Goal: Information Seeking & Learning: Learn about a topic

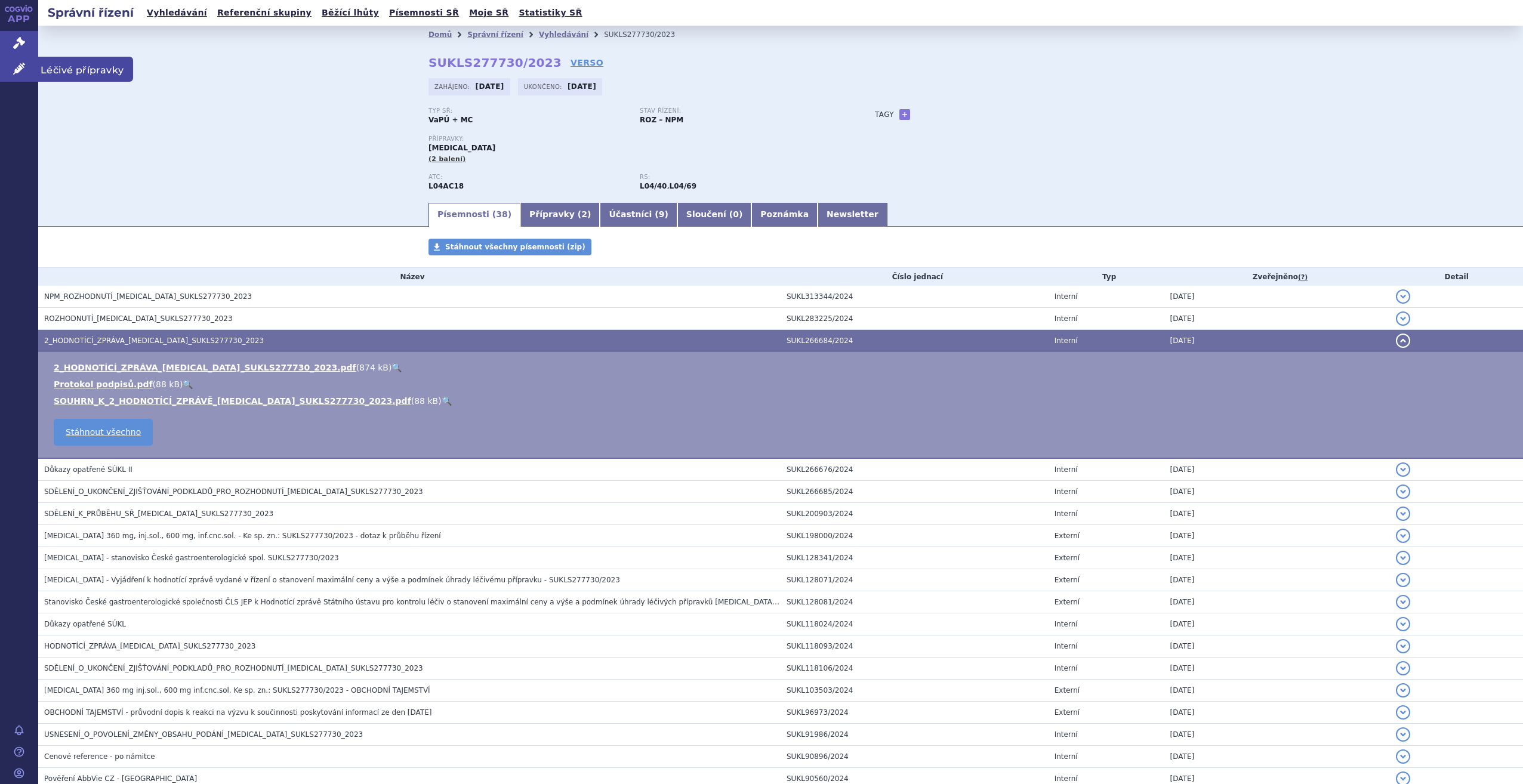
click at [15, 70] on icon at bounding box center [19, 68] width 12 height 12
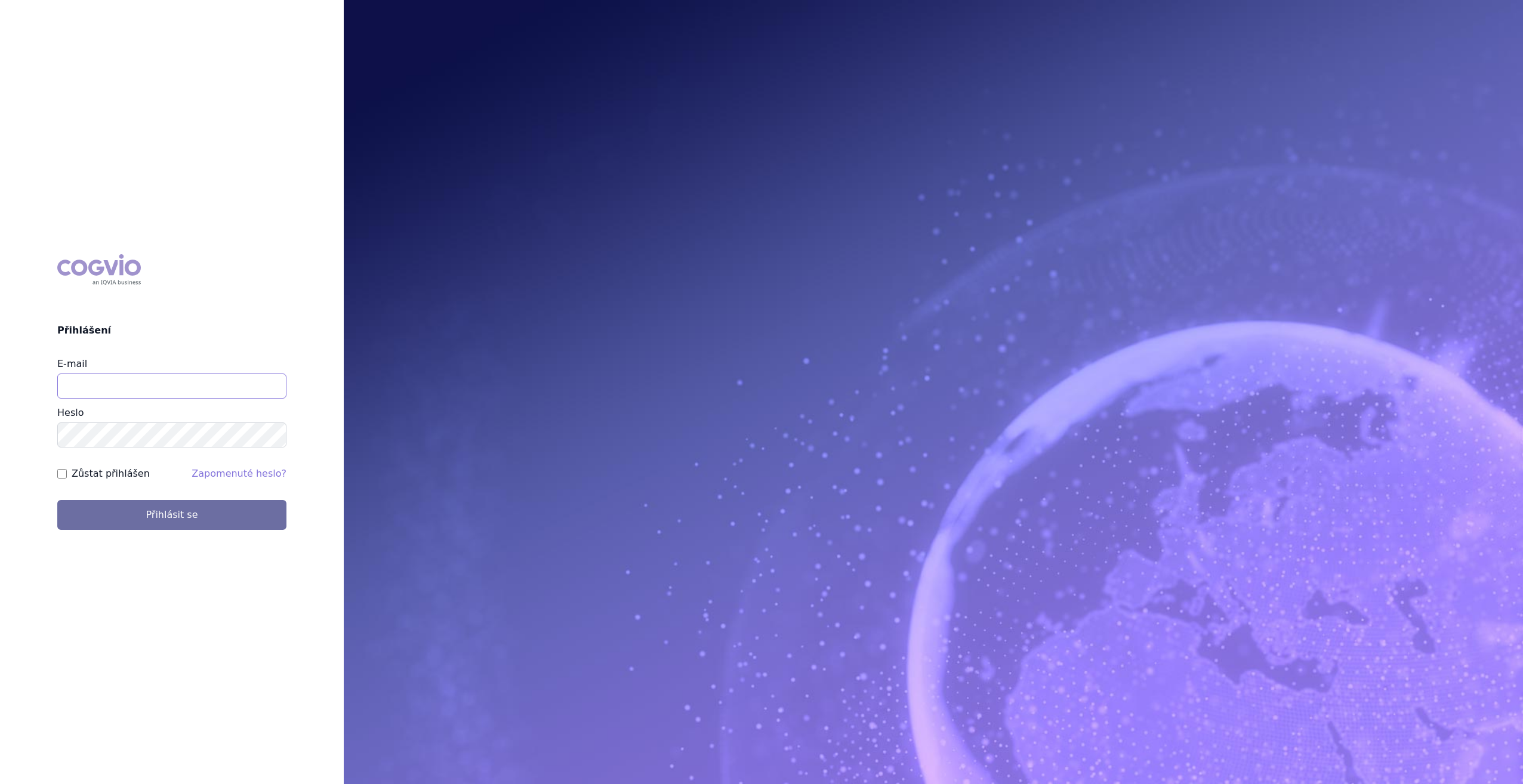
click at [197, 391] on input "E-mail" at bounding box center [172, 386] width 229 height 25
type input "KLIMES_JIRI@LILLY.COM"
click at [57, 500] on button "Přihlásit se" at bounding box center [172, 515] width 229 height 30
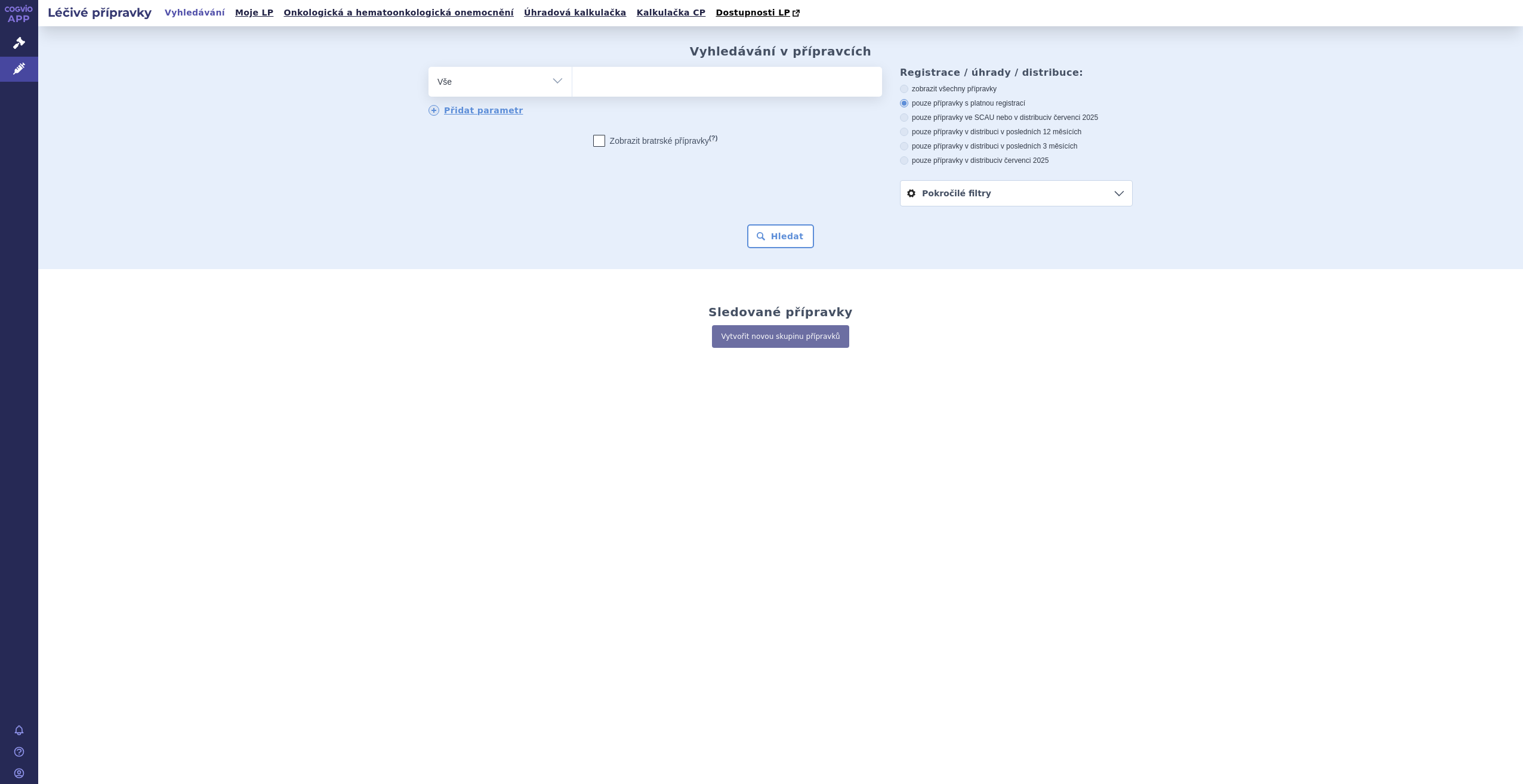
click at [629, 87] on ul at bounding box center [727, 79] width 310 height 25
click at [572, 87] on select at bounding box center [571, 81] width 1 height 30
type input "zy"
type input "z"
type input "ve"
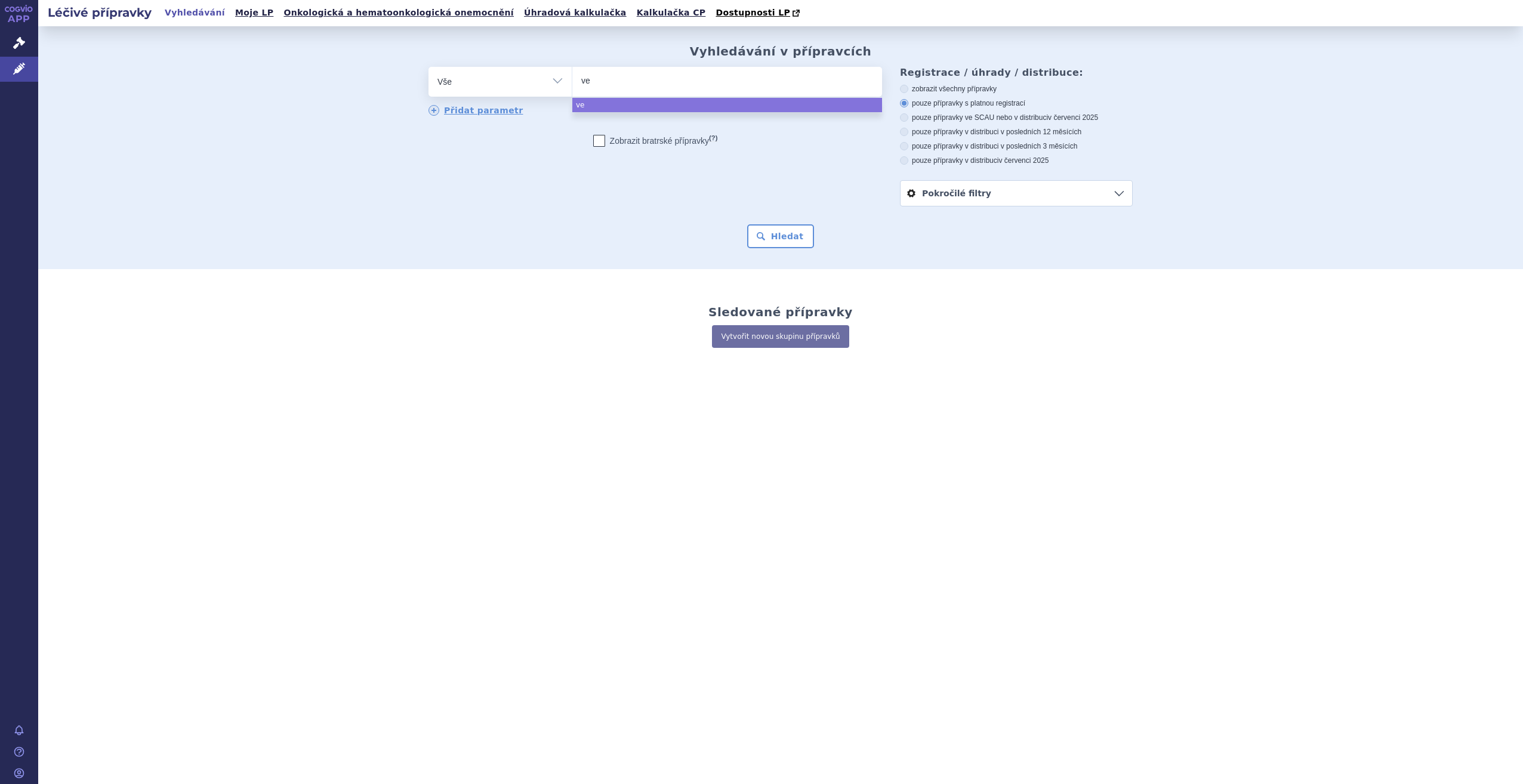
type input "ven"
type input "venc"
type input "vencly"
type input "venclys"
type input "venclyst"
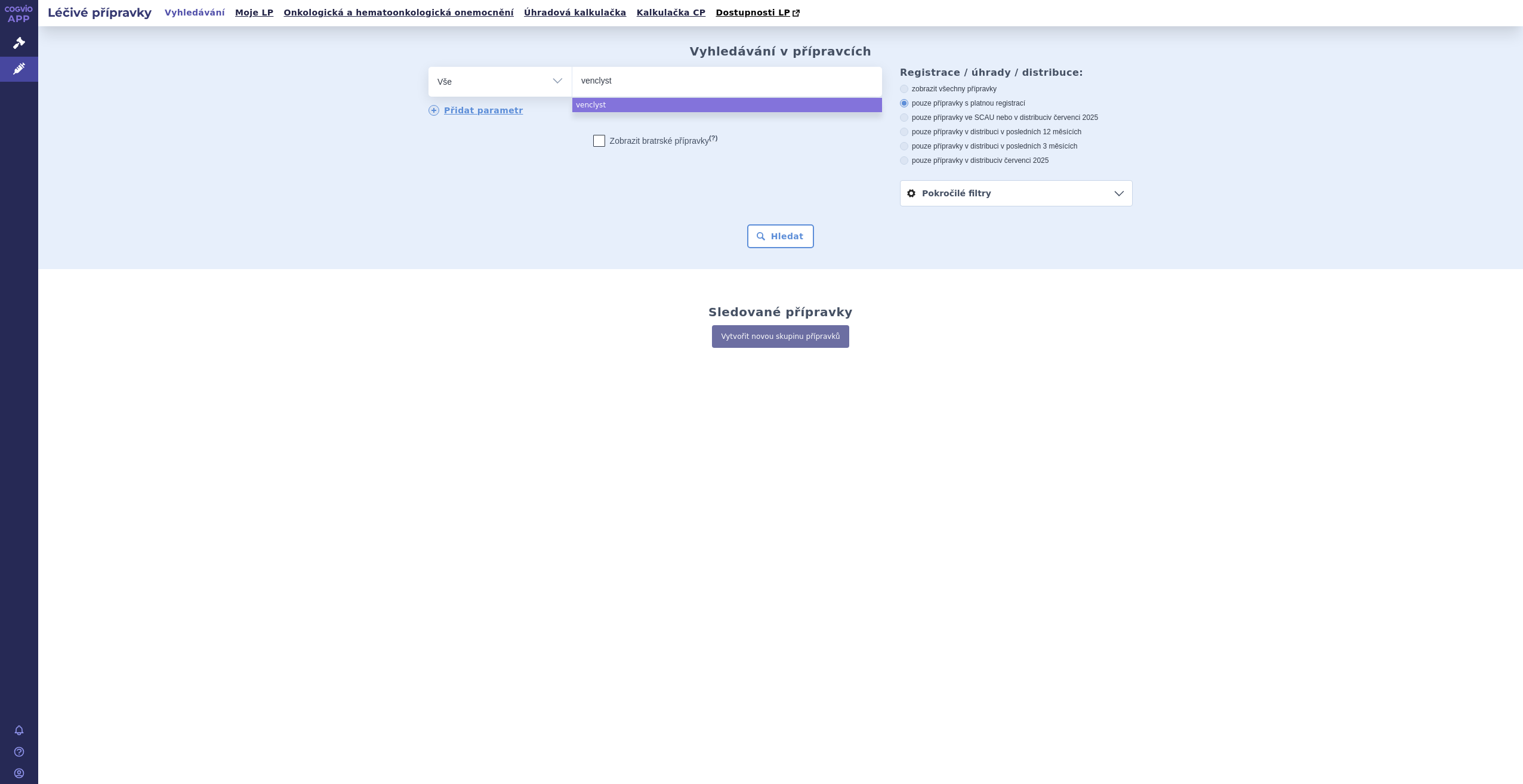
type input "venclysto"
type input "venclyxsto"
select select "venclyxsto"
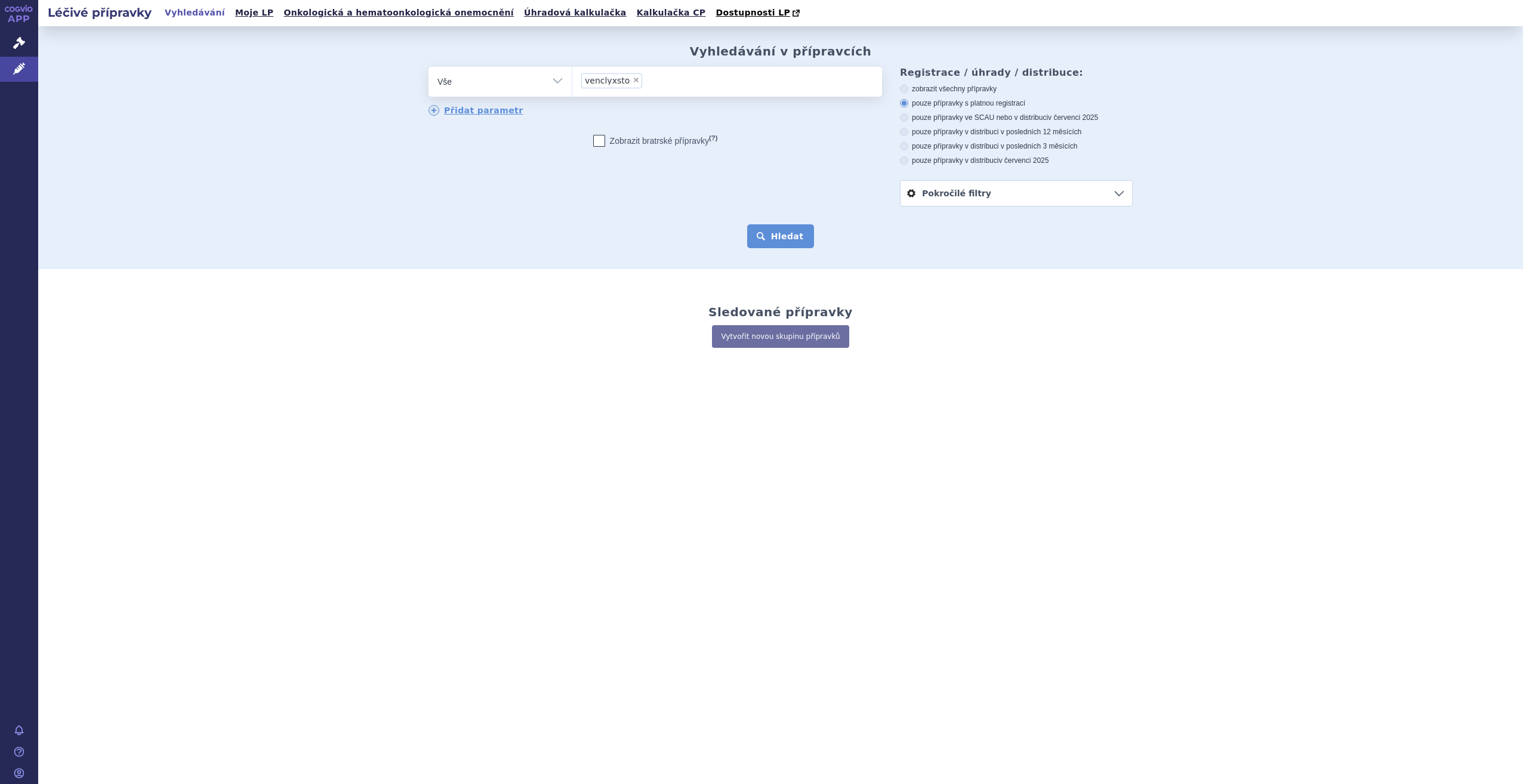
click at [781, 242] on button "Hledat" at bounding box center [781, 236] width 68 height 24
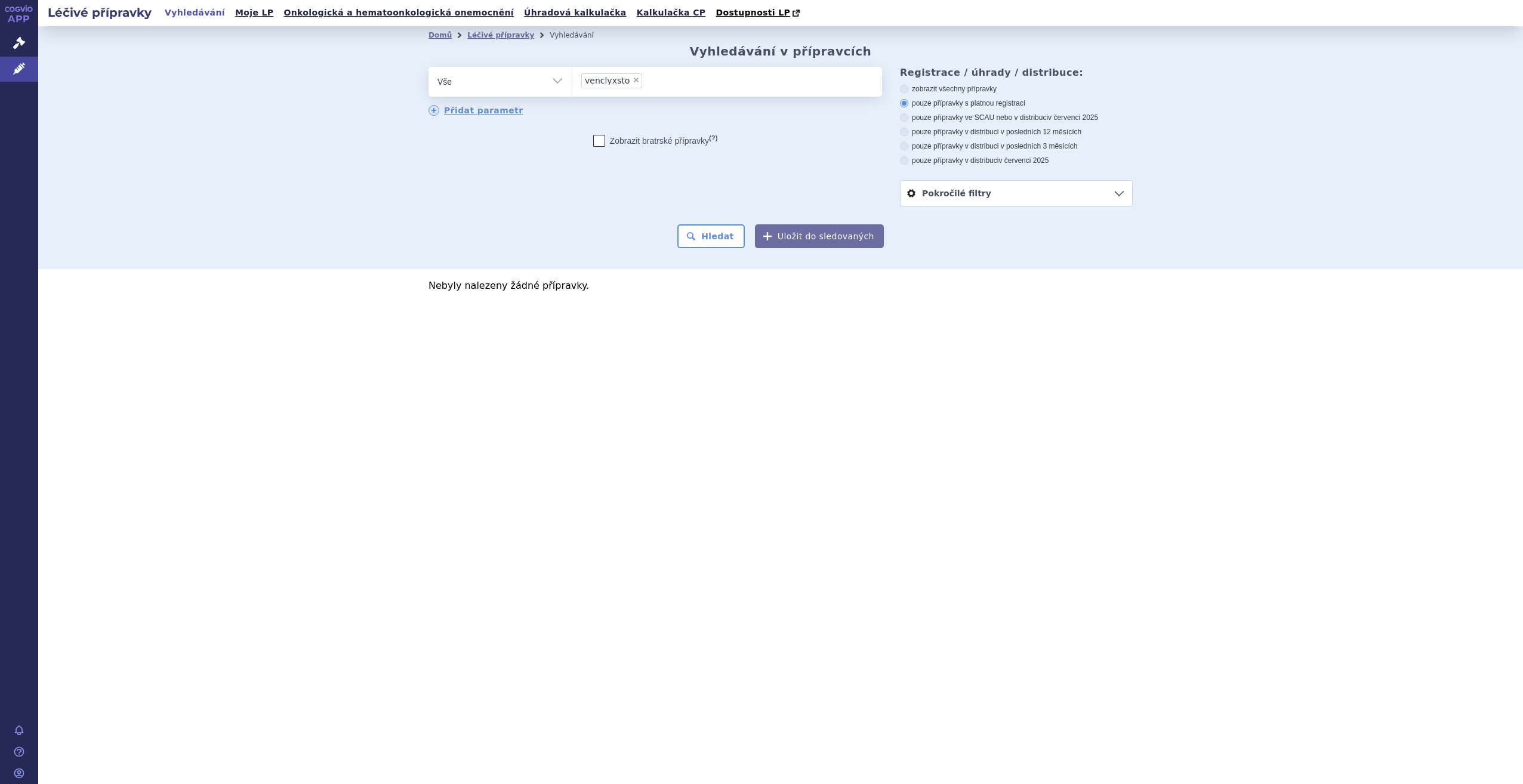
click at [632, 81] on span "×" at bounding box center [636, 80] width 7 height 7
click at [572, 81] on select "venclyxsto" at bounding box center [571, 81] width 1 height 30
select select
click at [637, 86] on ul at bounding box center [727, 79] width 310 height 25
click at [572, 86] on select "venclyxsto" at bounding box center [571, 81] width 1 height 30
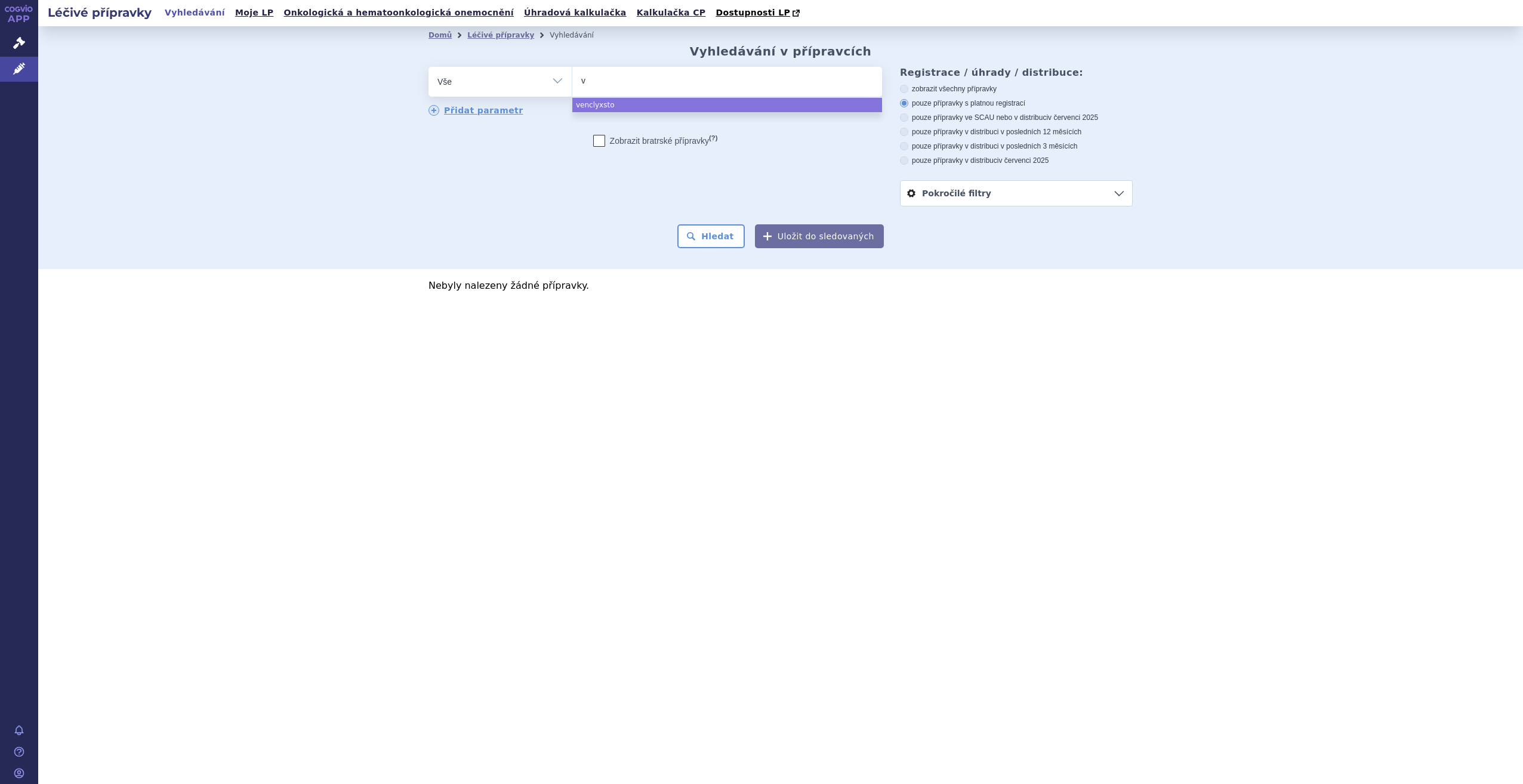
type input "ve"
type input "ven"
type input "venc"
type input "vencl"
type input "vencly"
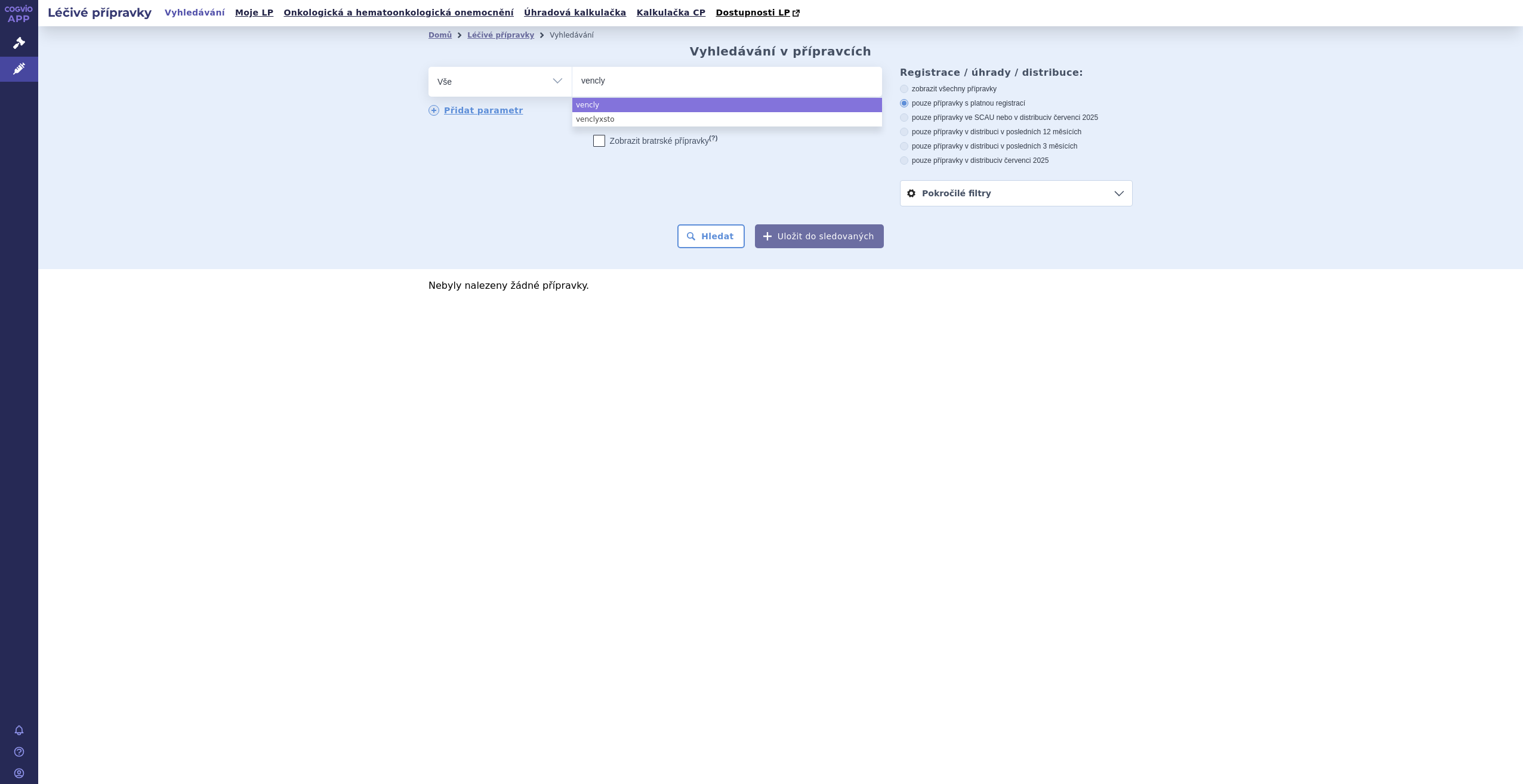
type input "venclyx"
type input "venclyxt"
type input "venclyxto"
select select "venclyxto"
click at [745, 239] on button "Hledat" at bounding box center [712, 236] width 68 height 24
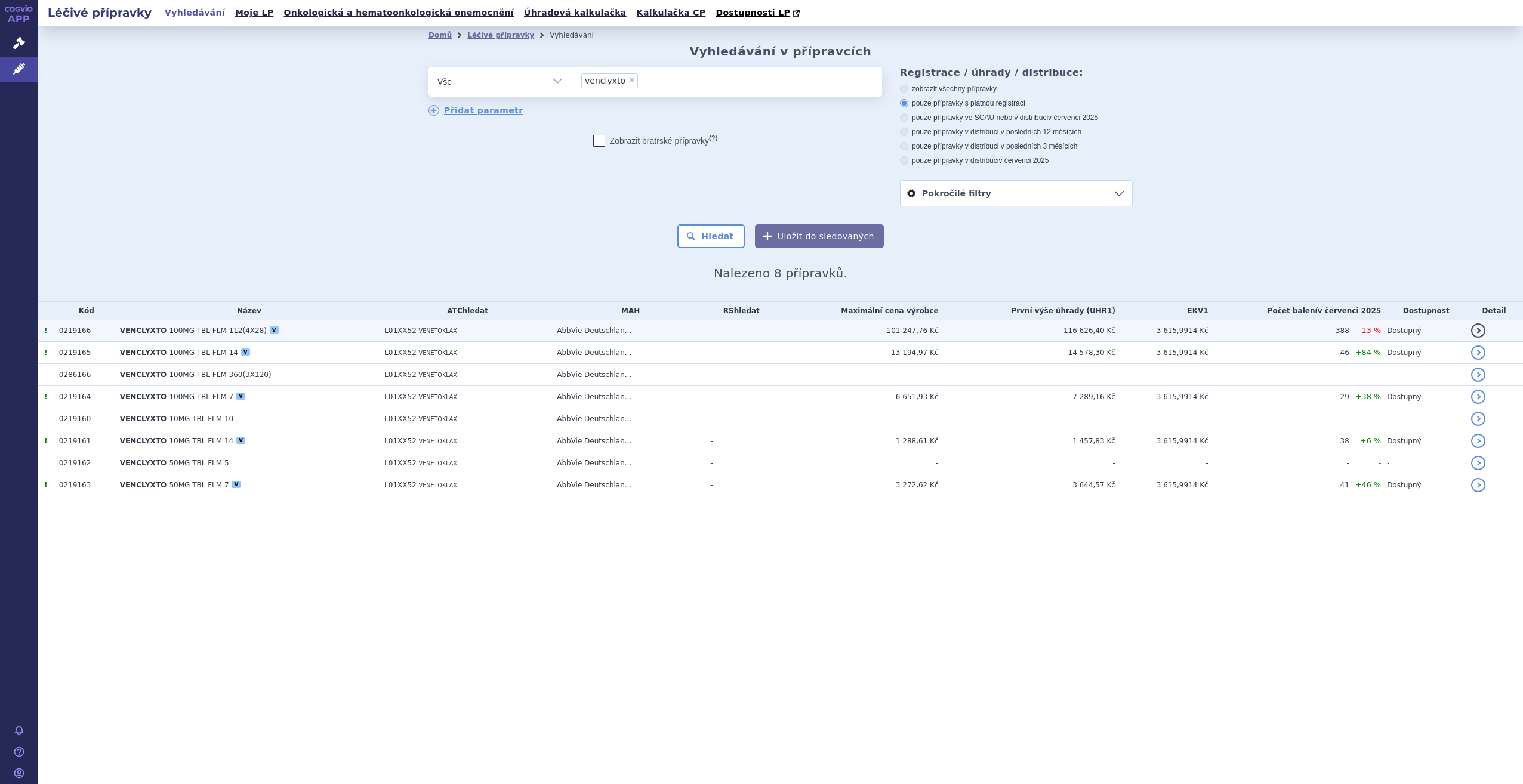
click at [179, 328] on span "100MG TBL FLM 112(4X28)" at bounding box center [218, 331] width 98 height 8
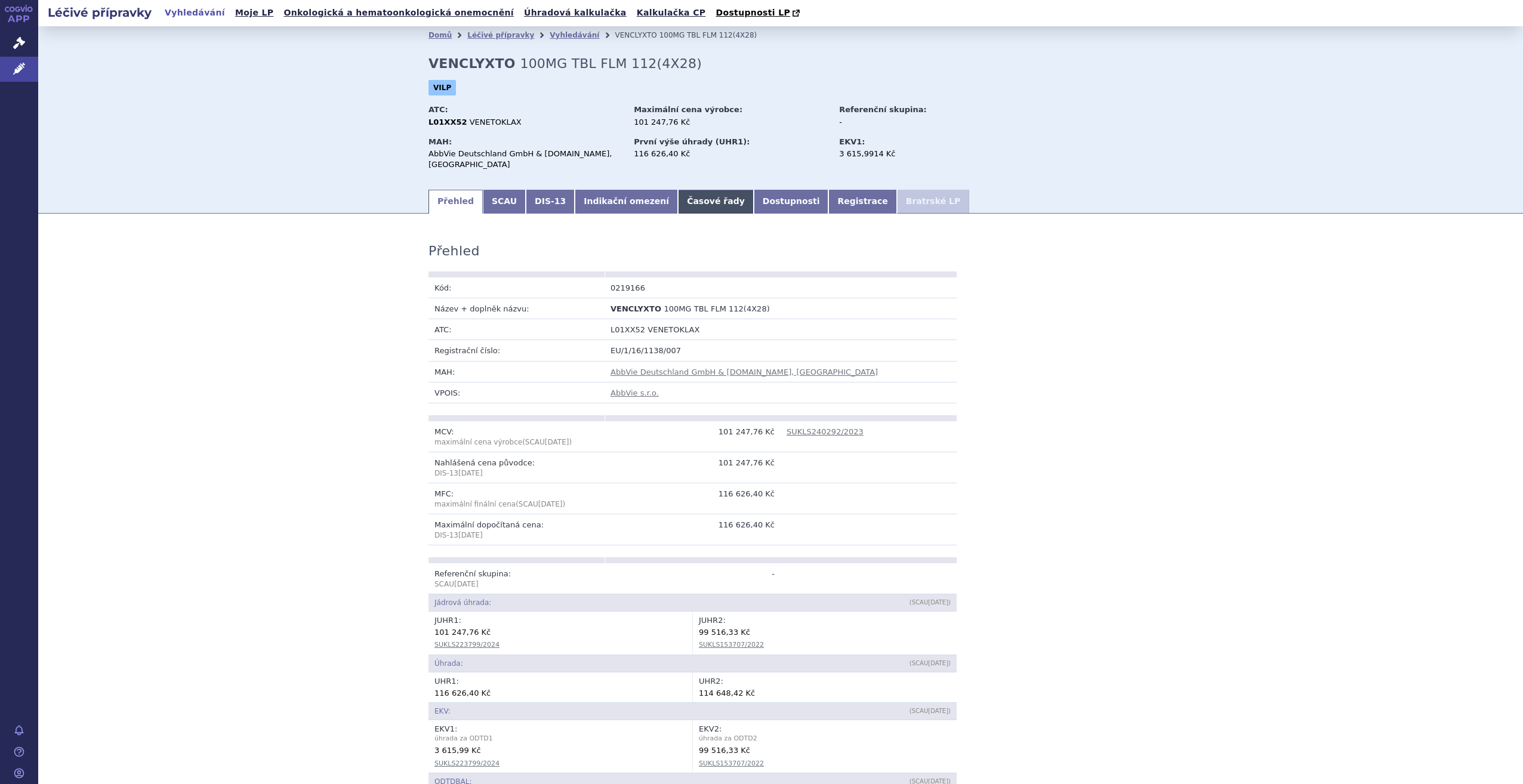
click at [678, 190] on link "Časové řady" at bounding box center [716, 201] width 76 height 24
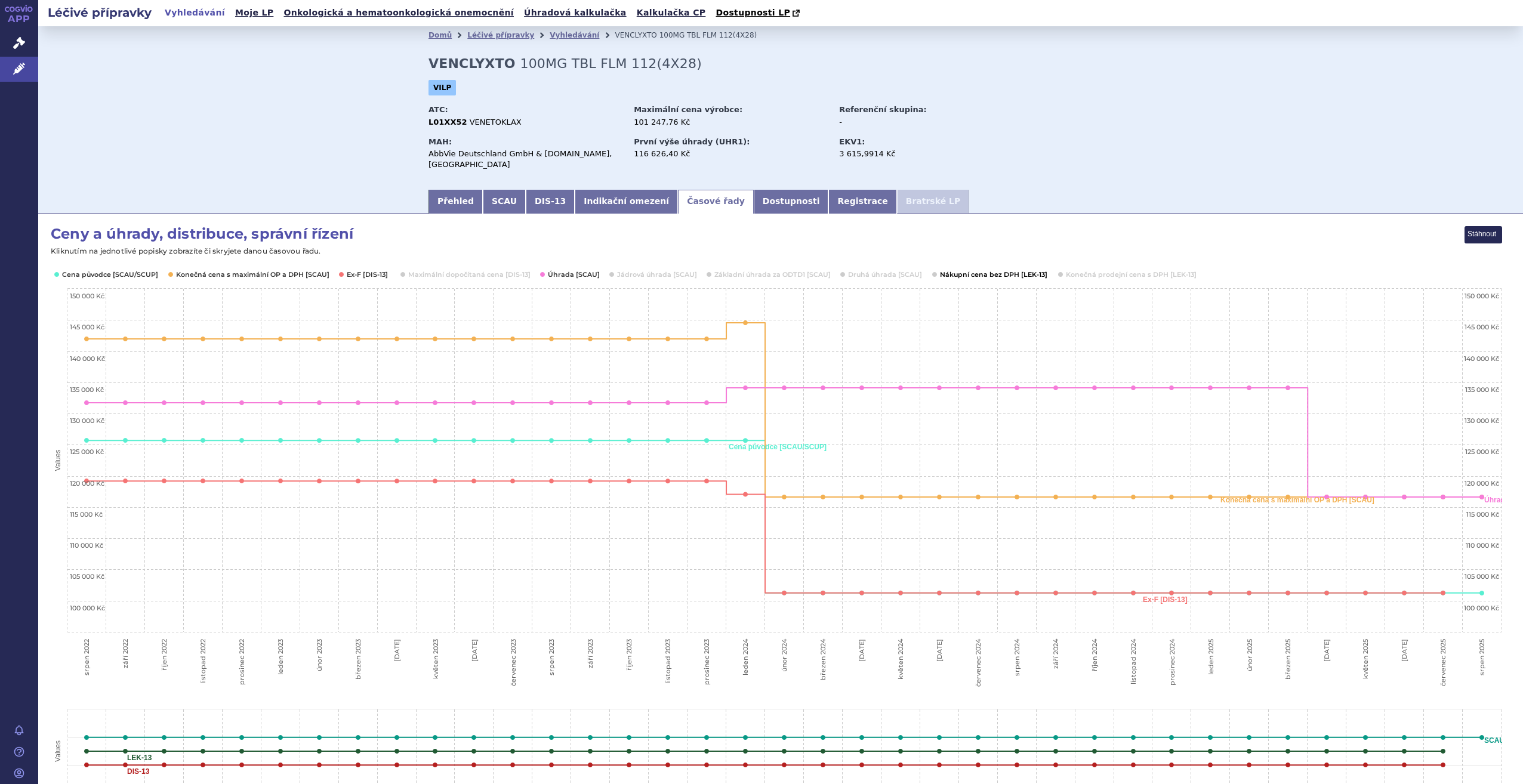
click at [985, 270] on button "Show Nákupní cena bez DPH [LEK-13]" at bounding box center [993, 275] width 106 height 10
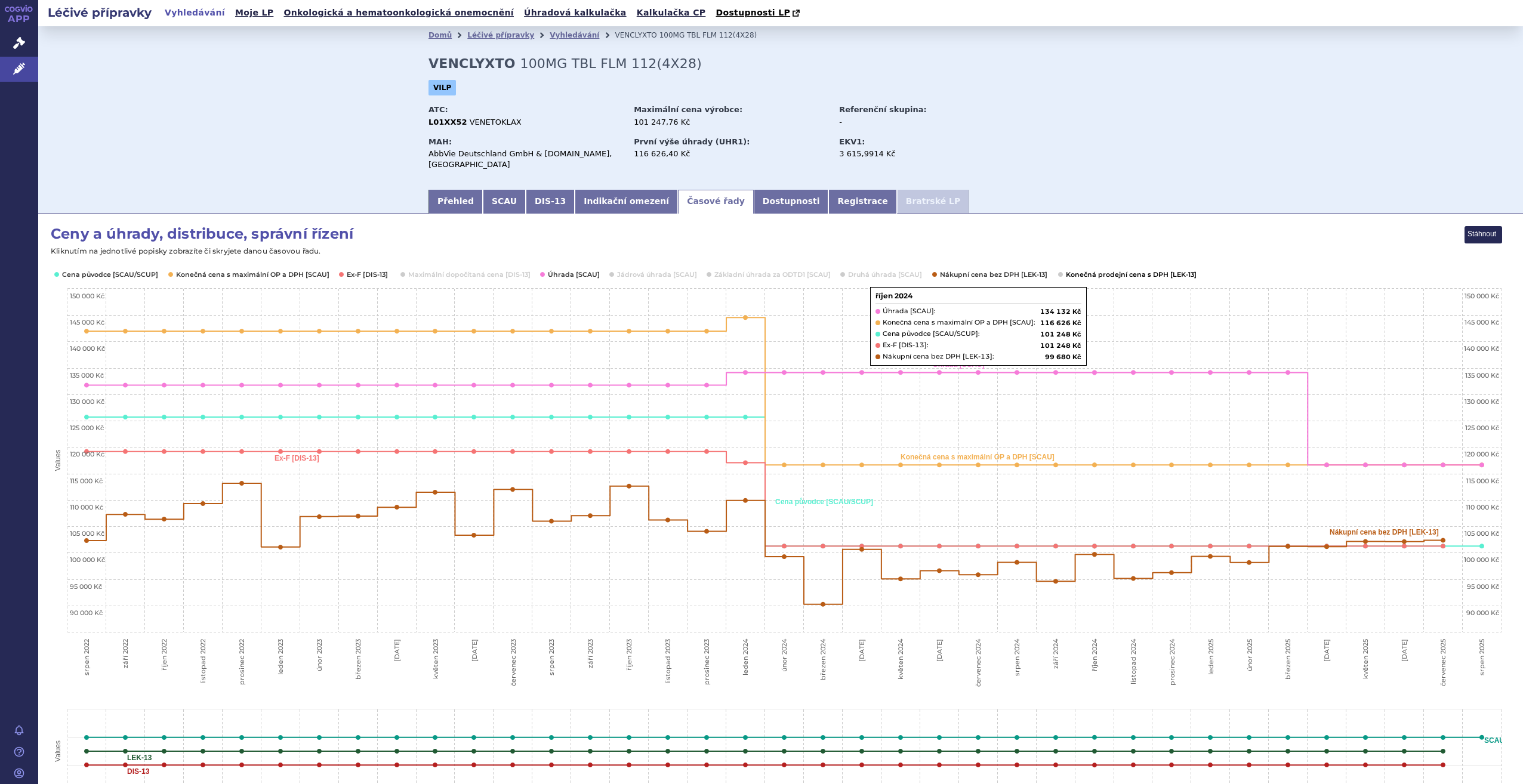
click at [1113, 270] on button "Show Konečná prodejní cena s DPH [LEK-13]" at bounding box center [1130, 275] width 129 height 10
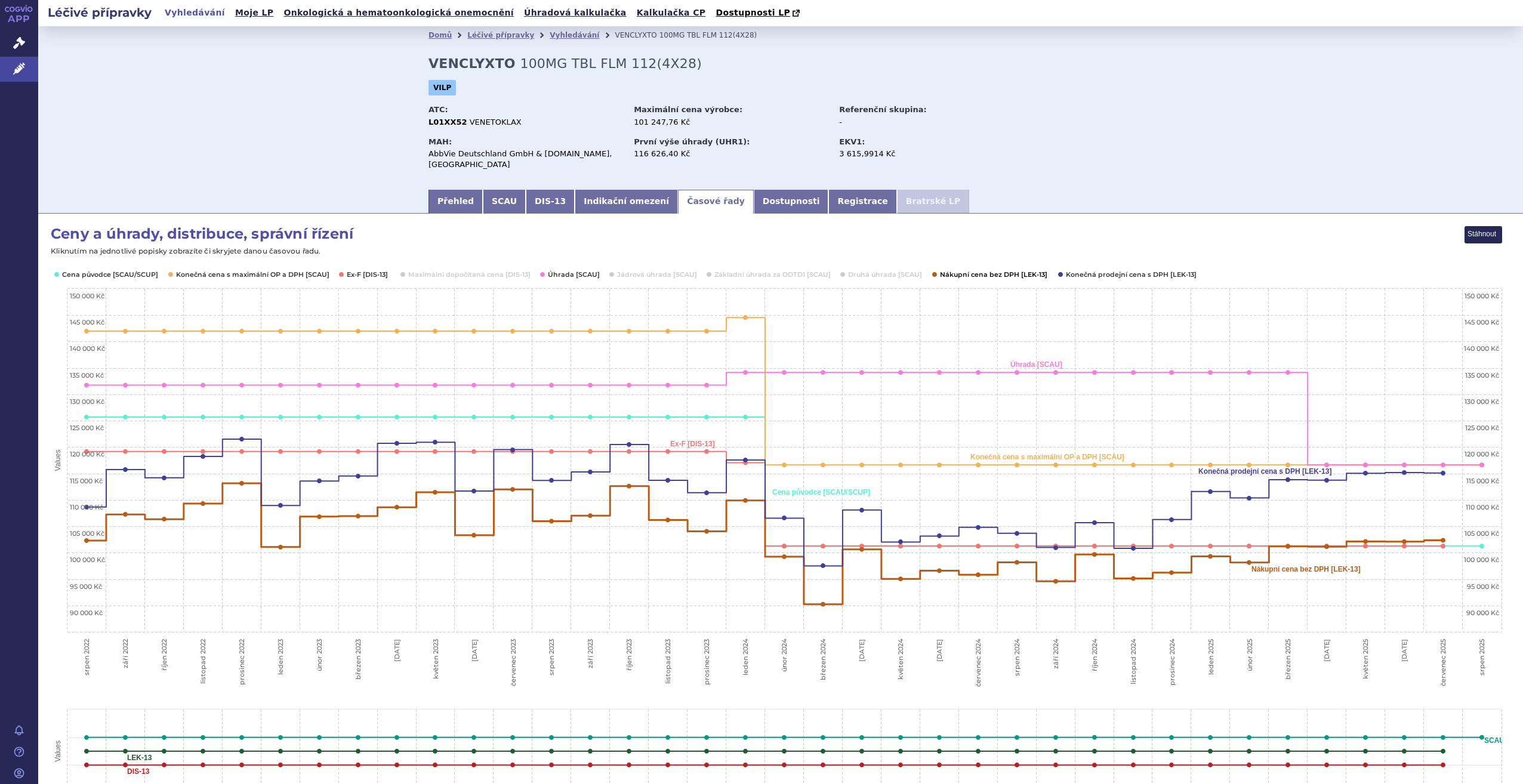
click at [1010, 270] on button "Show Nákupní cena bez DPH [LEK-13]" at bounding box center [993, 275] width 106 height 10
